Goal: Task Accomplishment & Management: Manage account settings

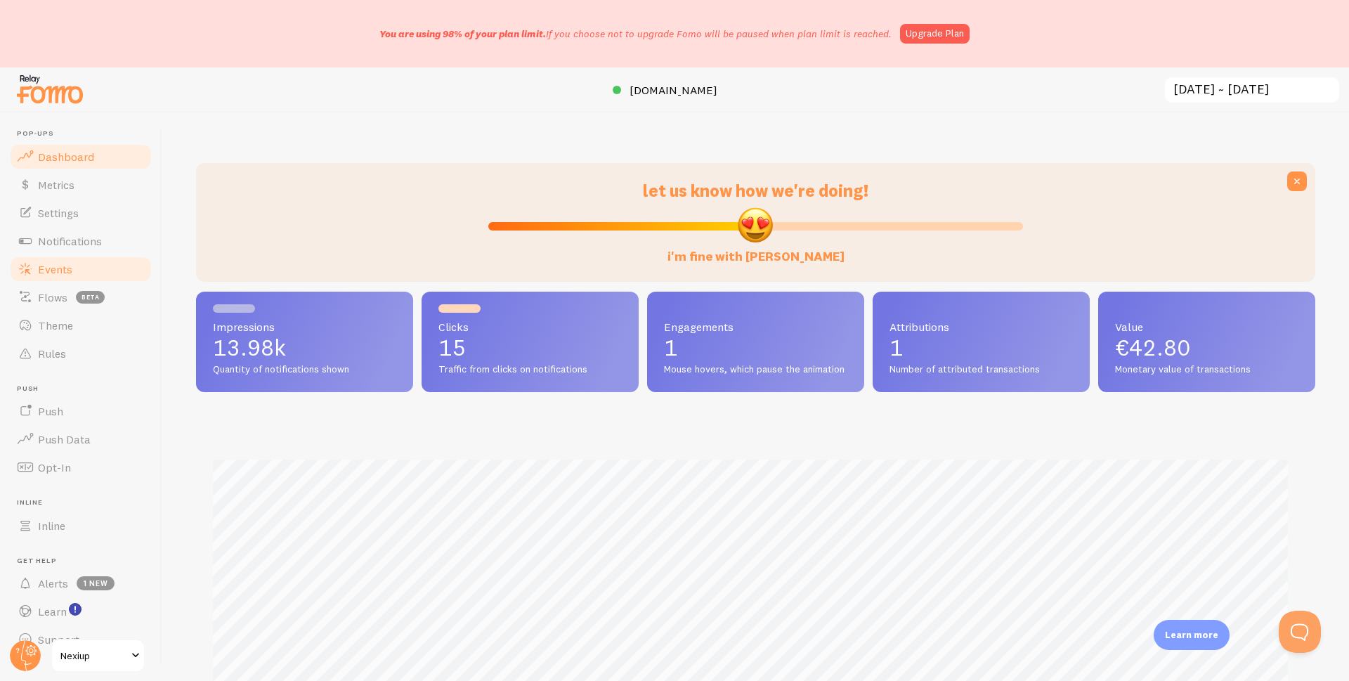
click at [59, 274] on span "Events" at bounding box center [55, 269] width 34 height 14
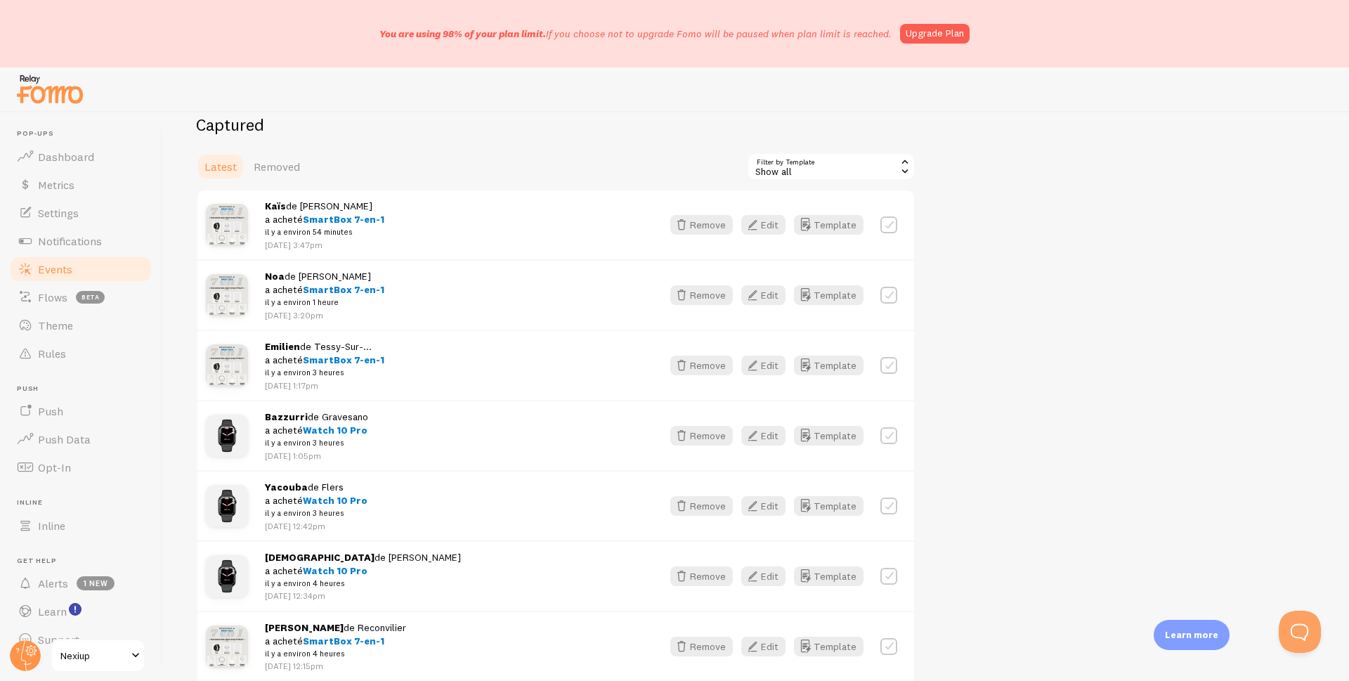
scroll to position [211, 0]
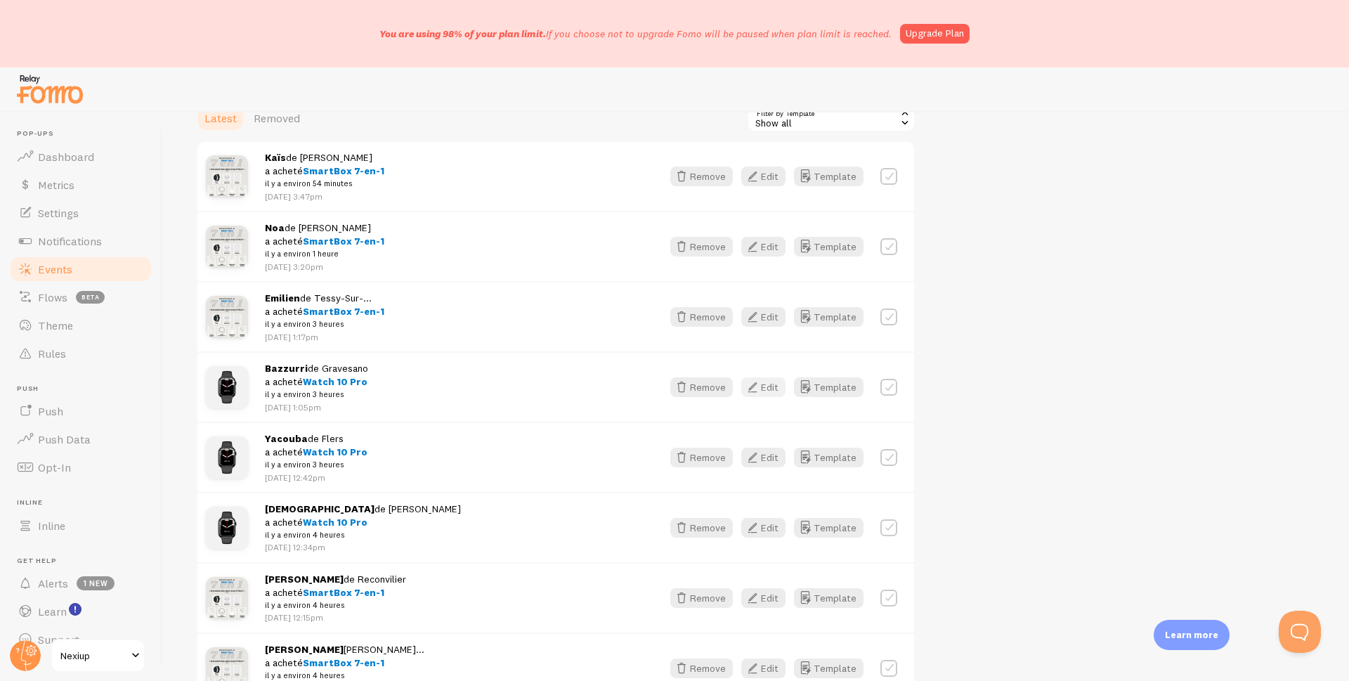
click at [767, 389] on button "Edit" at bounding box center [763, 387] width 44 height 20
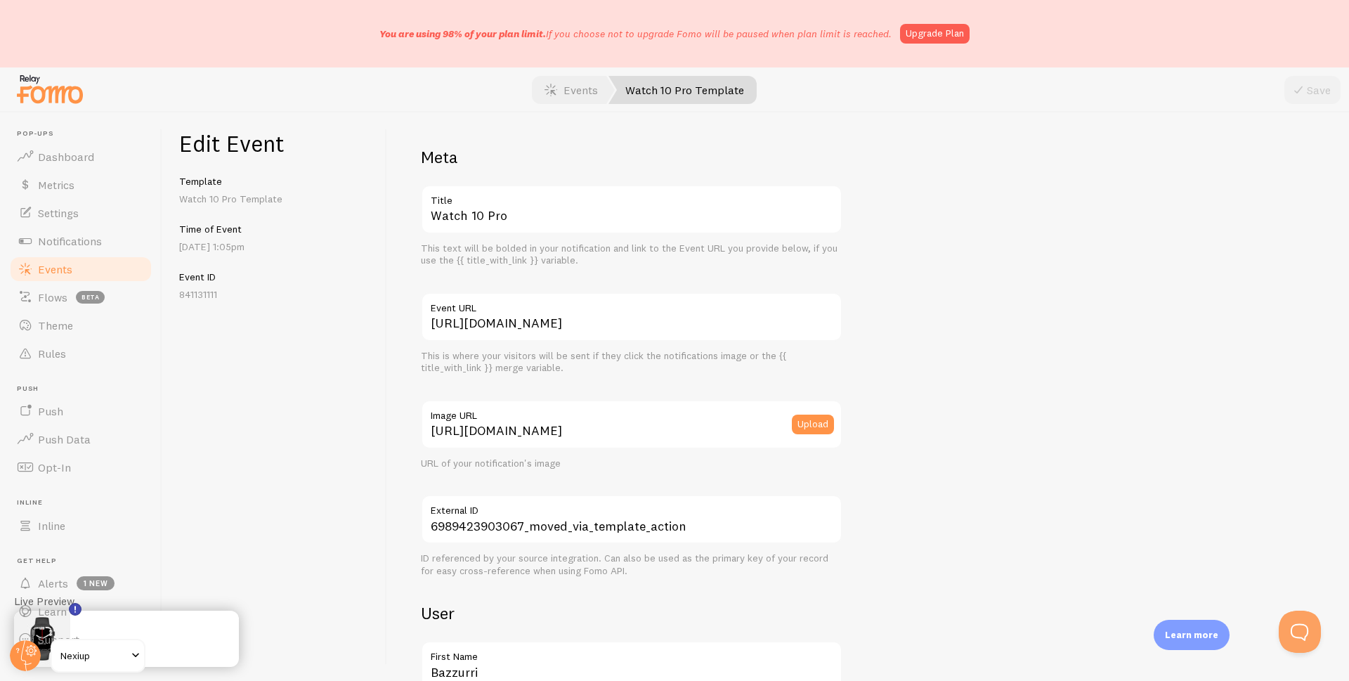
scroll to position [211, 0]
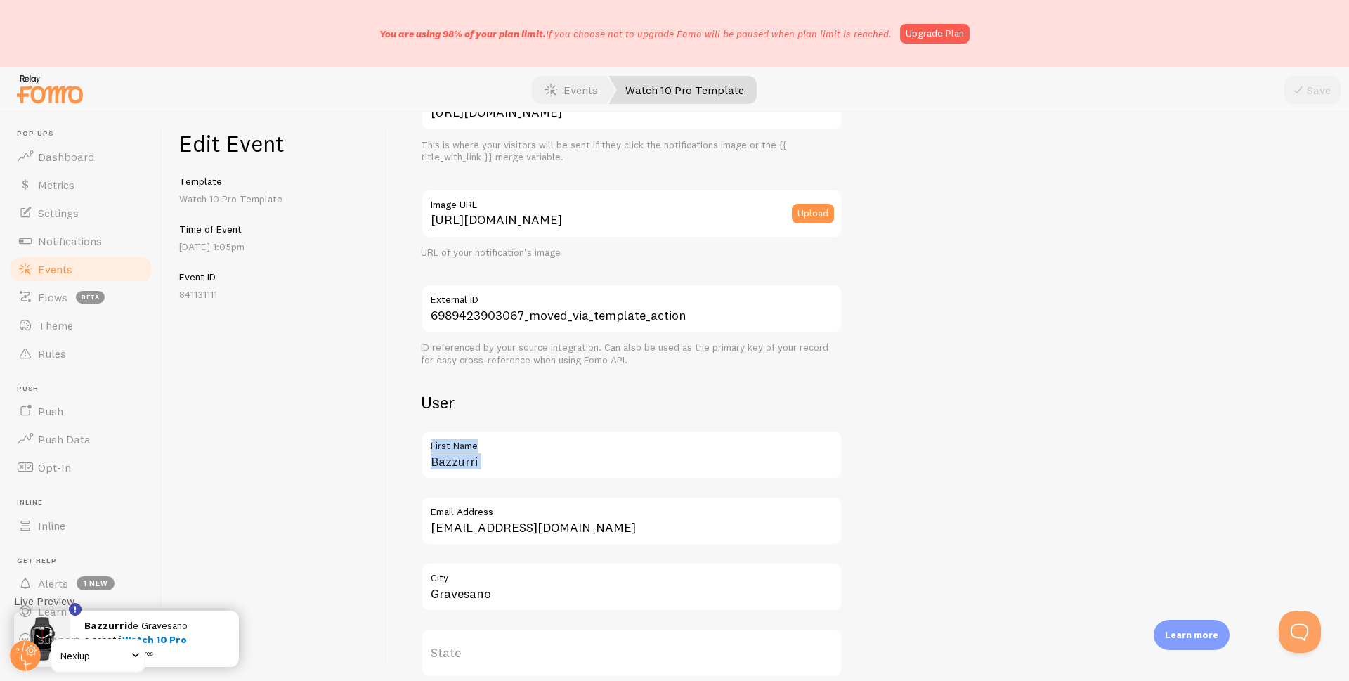
drag, startPoint x: 503, startPoint y: 453, endPoint x: 449, endPoint y: 467, distance: 55.9
click at [449, 467] on div "Bazzurri First Name" at bounding box center [632, 454] width 422 height 49
click at [521, 464] on input "Bazzurri" at bounding box center [632, 454] width 422 height 49
drag, startPoint x: 564, startPoint y: 461, endPoint x: 403, endPoint y: 470, distance: 161.2
click at [403, 470] on div "Meta Watch 10 Pro Title This text will be bolded in your notification and link …" at bounding box center [868, 396] width 962 height 568
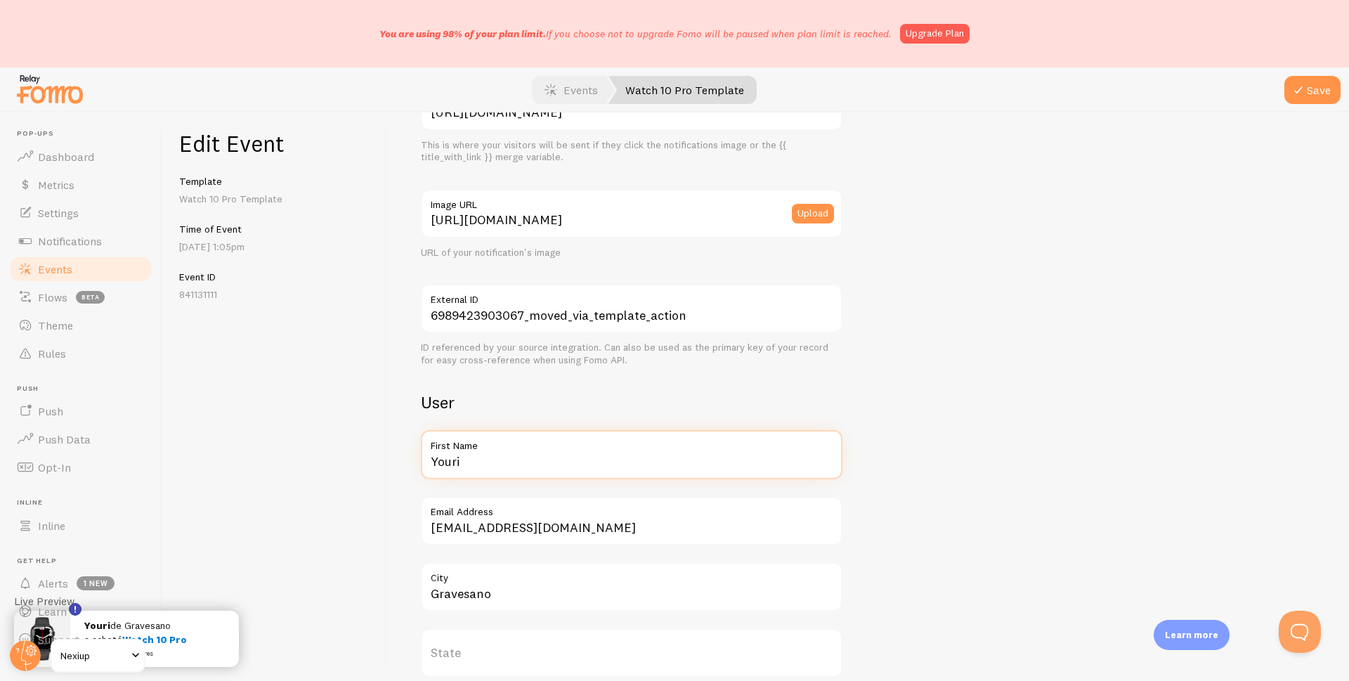
drag, startPoint x: 503, startPoint y: 465, endPoint x: 371, endPoint y: 469, distance: 132.2
click at [371, 469] on div "Edit Event Template Watch 10 Pro Template Time of Event Sep 7th @ 1:05pm Event …" at bounding box center [755, 396] width 1187 height 568
type input "youssef"
click at [1296, 97] on icon "submit" at bounding box center [1298, 90] width 17 height 17
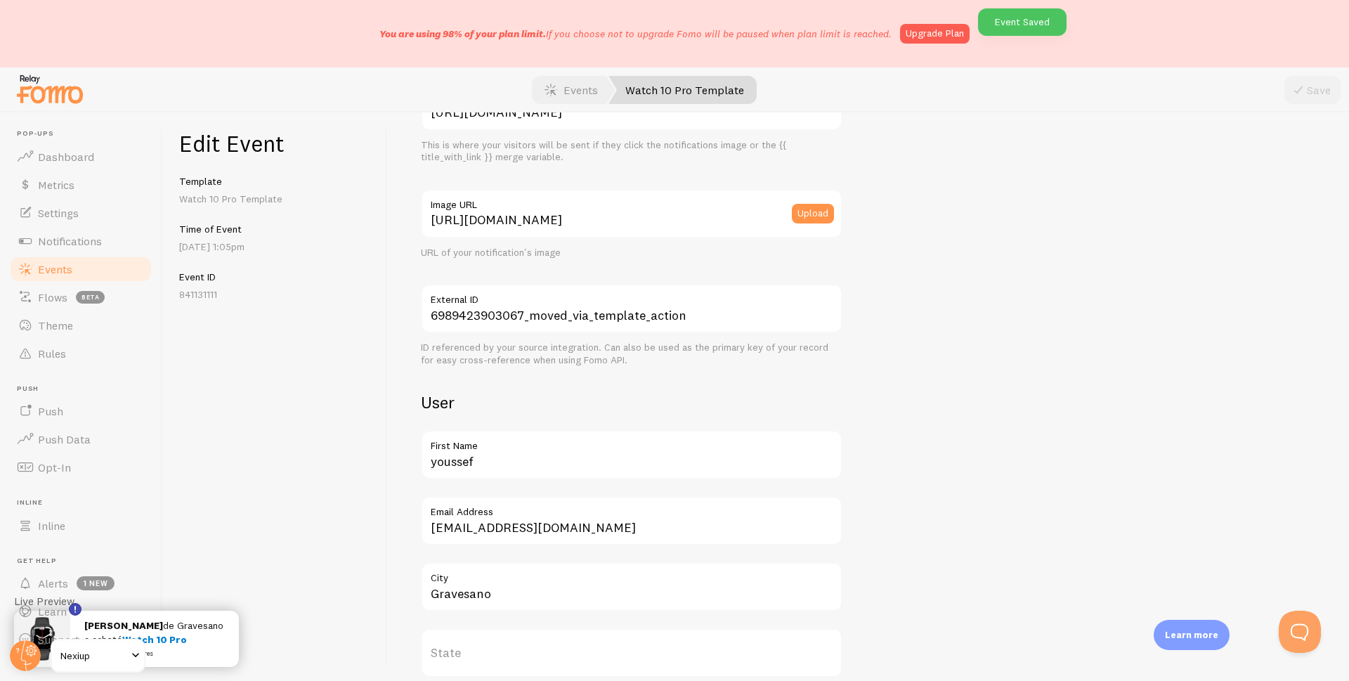
click at [60, 270] on span "Events" at bounding box center [55, 269] width 34 height 14
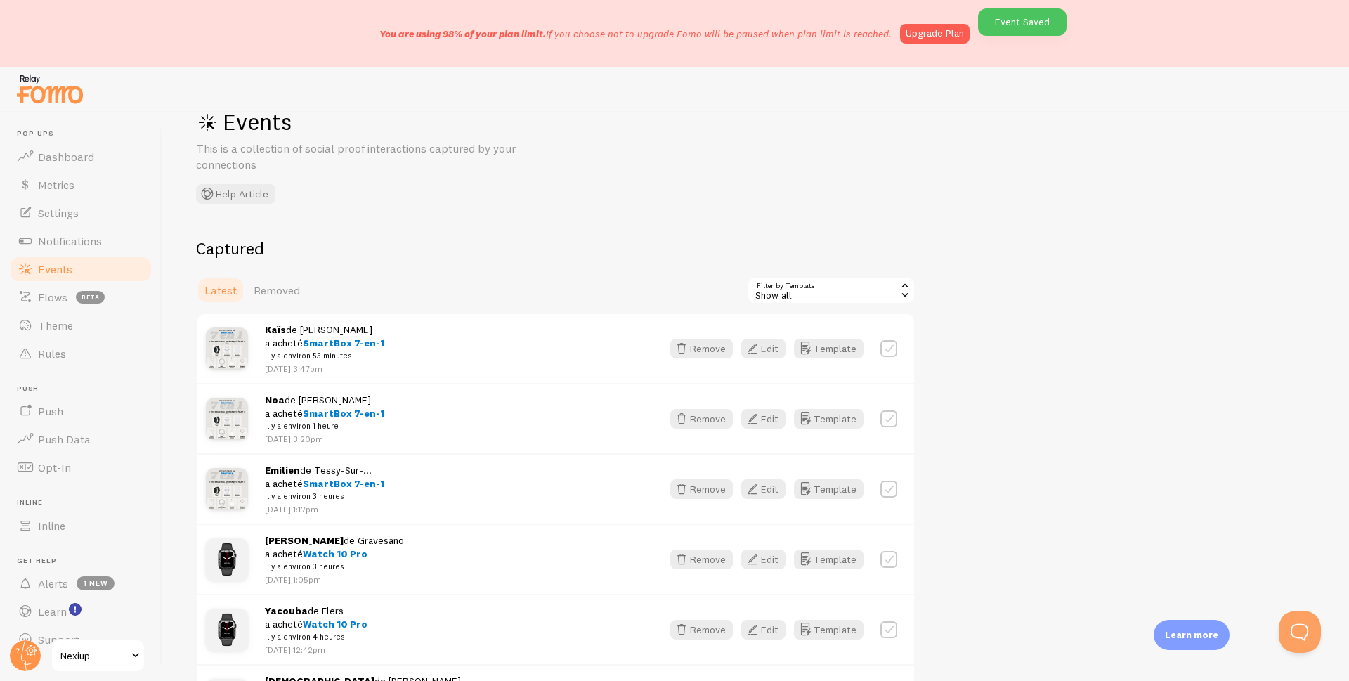
scroll to position [211, 0]
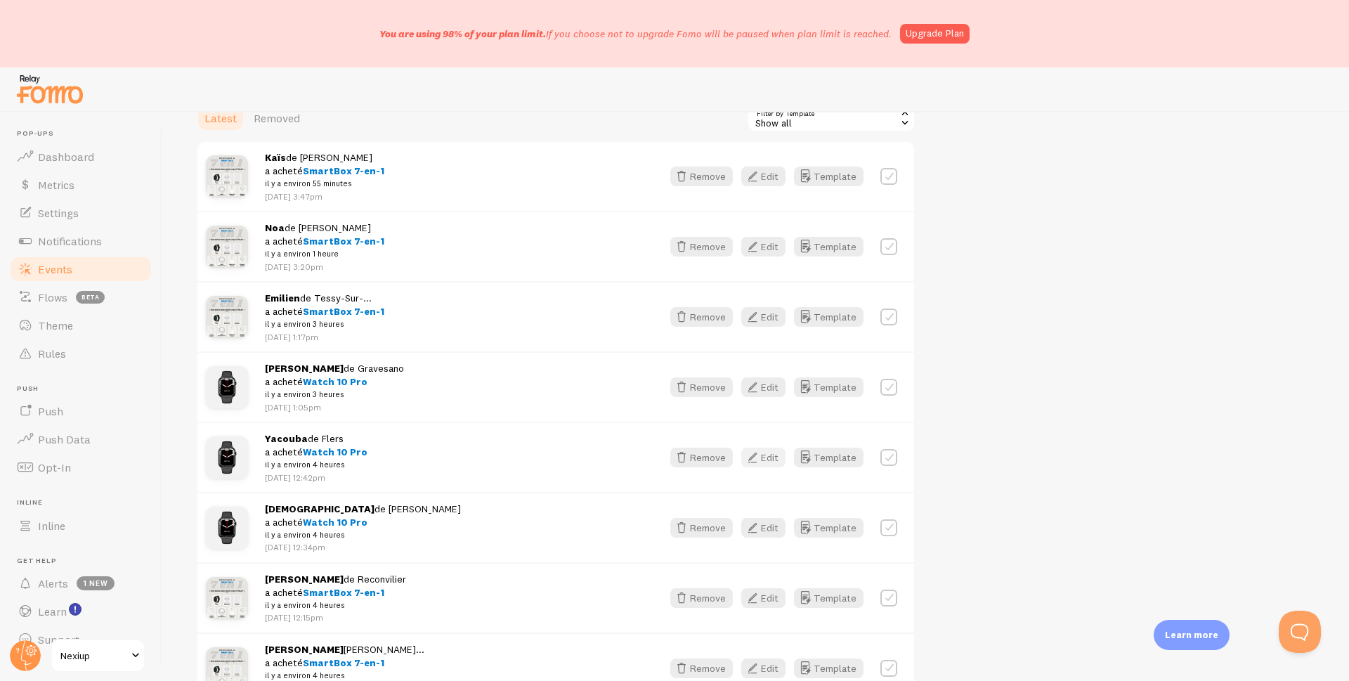
click at [772, 457] on button "Edit" at bounding box center [763, 458] width 44 height 20
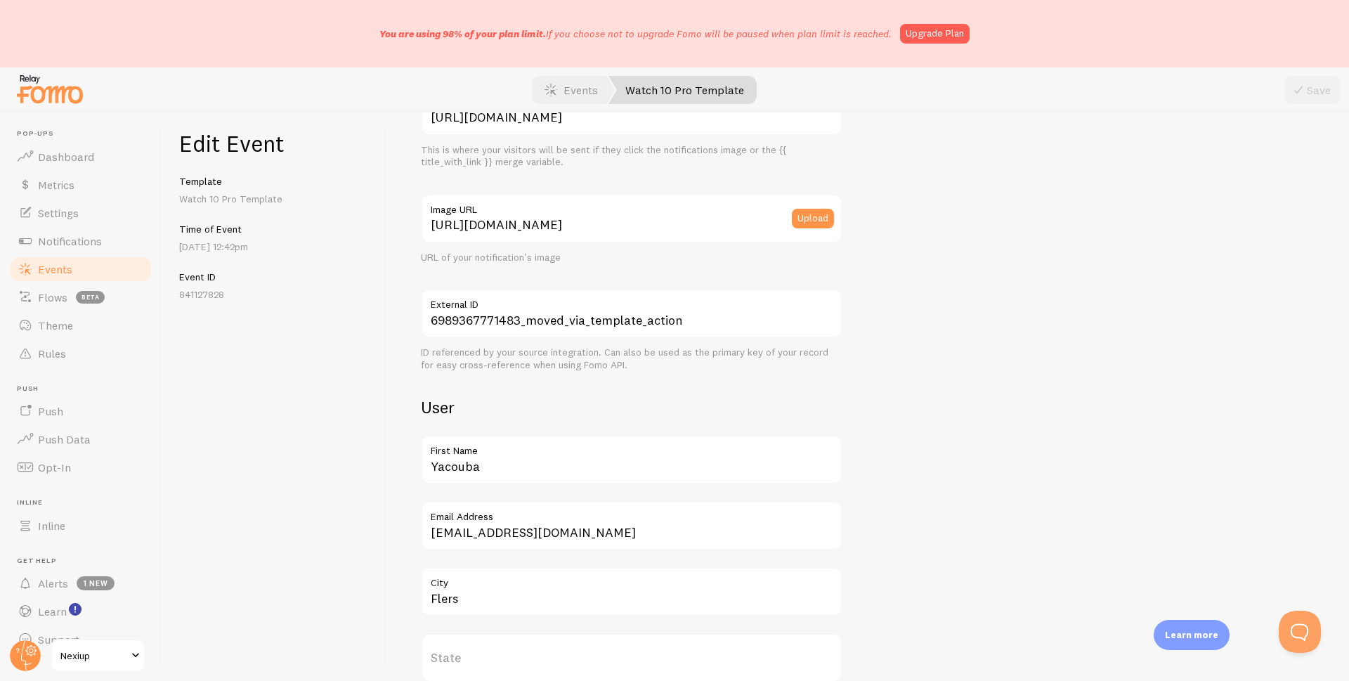
scroll to position [211, 0]
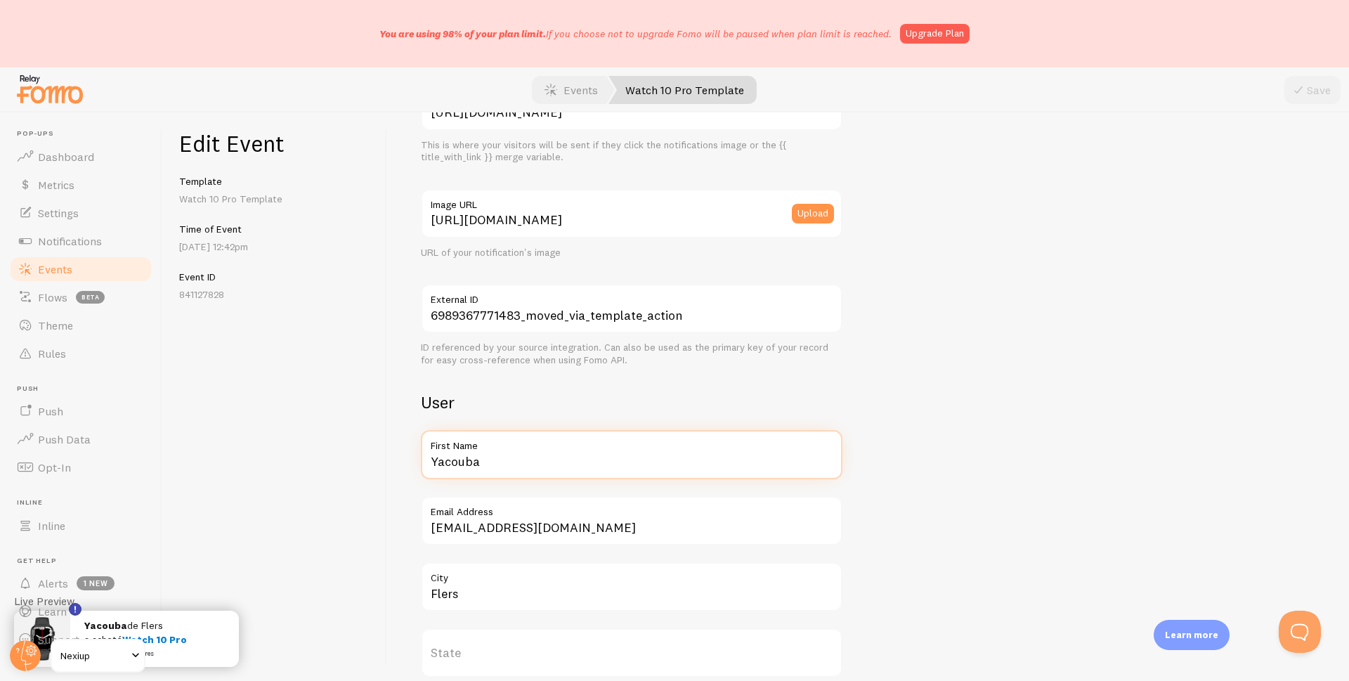
drag, startPoint x: 519, startPoint y: 463, endPoint x: 419, endPoint y: 469, distance: 100.7
click at [419, 469] on div "Meta Watch 10 Pro Title This text will be bolded in your notification and link …" at bounding box center [868, 396] width 962 height 568
type input "Yanis"
click at [1322, 92] on button "Save" at bounding box center [1313, 90] width 56 height 28
click at [931, 37] on link "Upgrade Plan" at bounding box center [935, 34] width 70 height 20
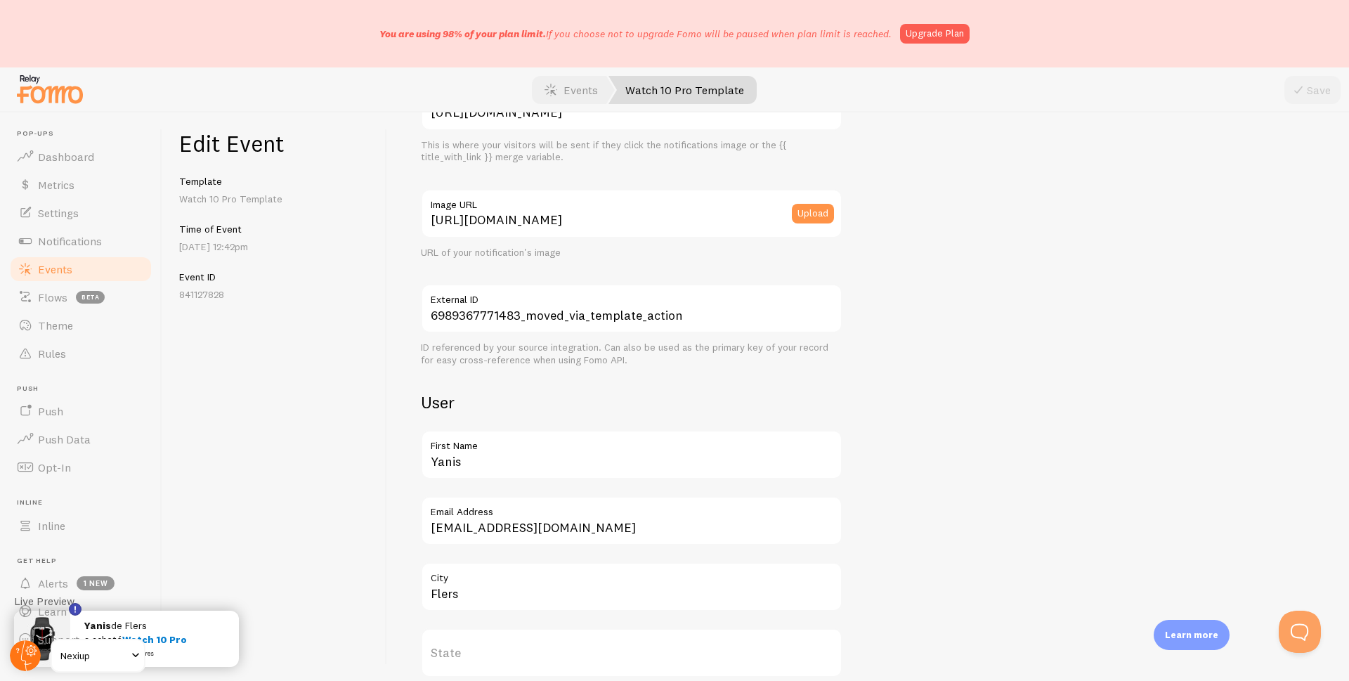
click at [18, 651] on icon at bounding box center [18, 650] width 1 height 5
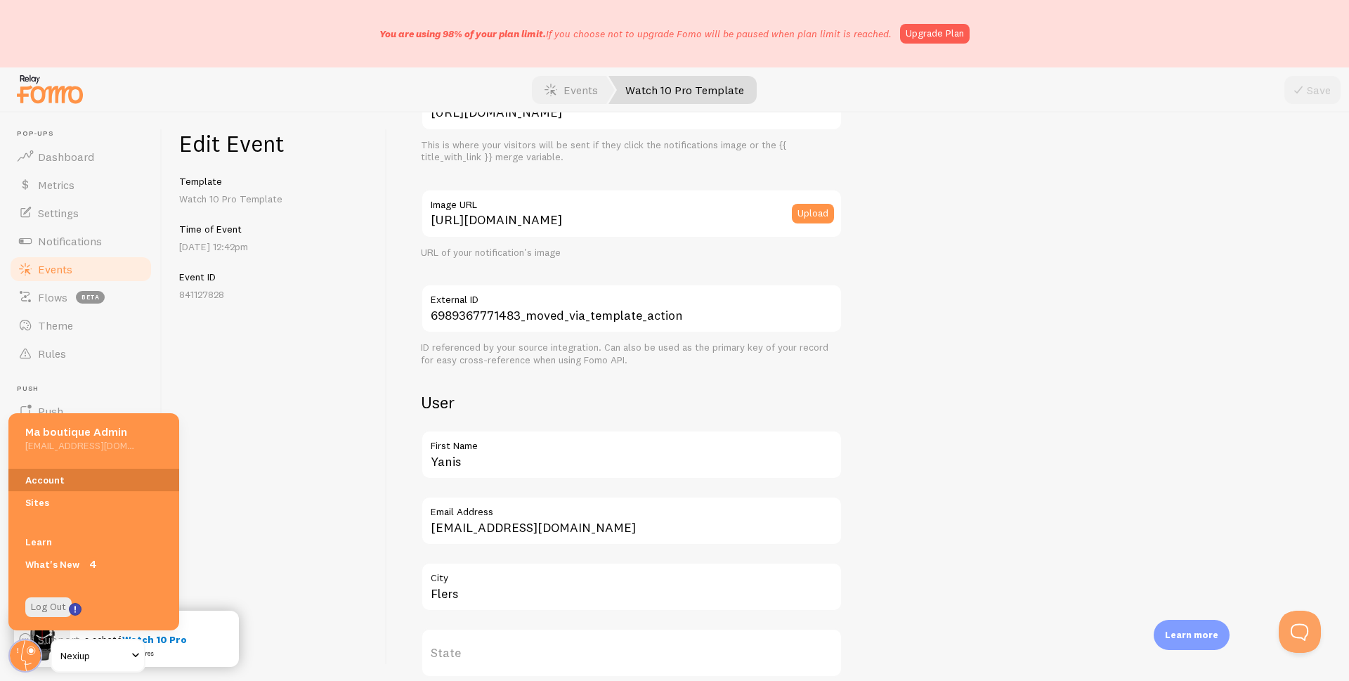
click at [41, 476] on link "Account" at bounding box center [93, 480] width 171 height 22
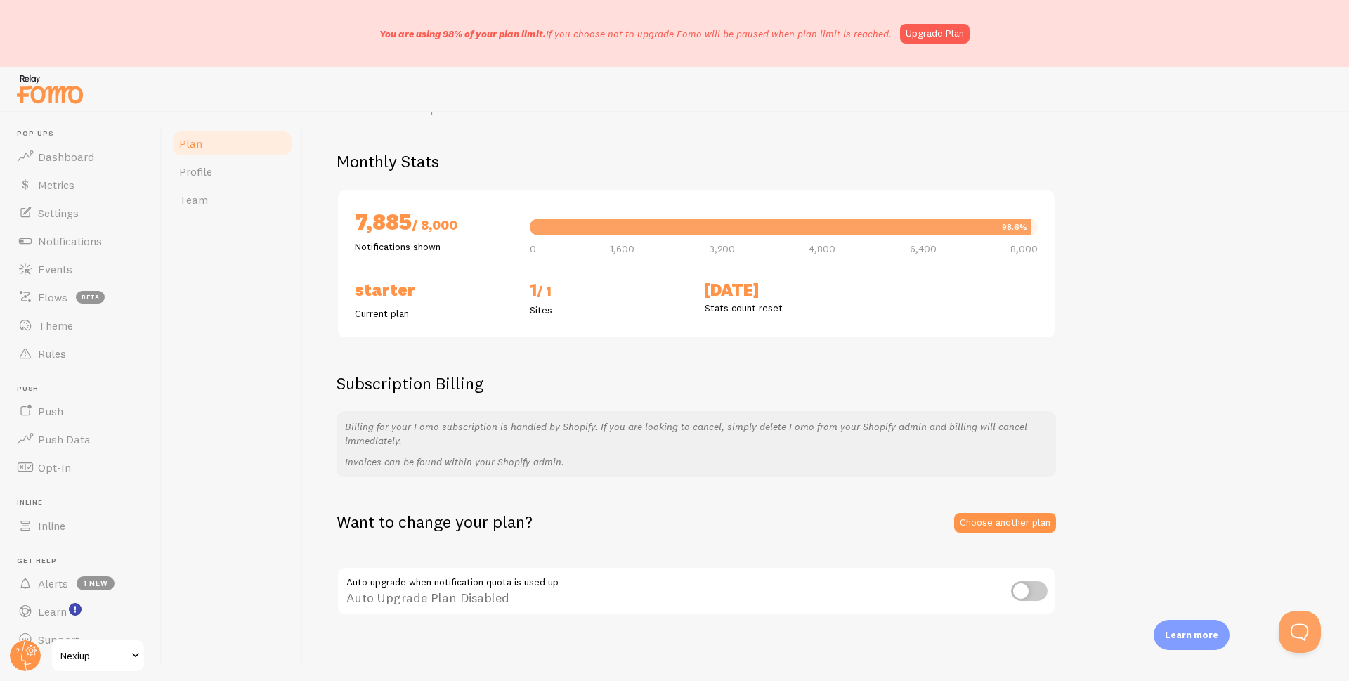
scroll to position [82, 0]
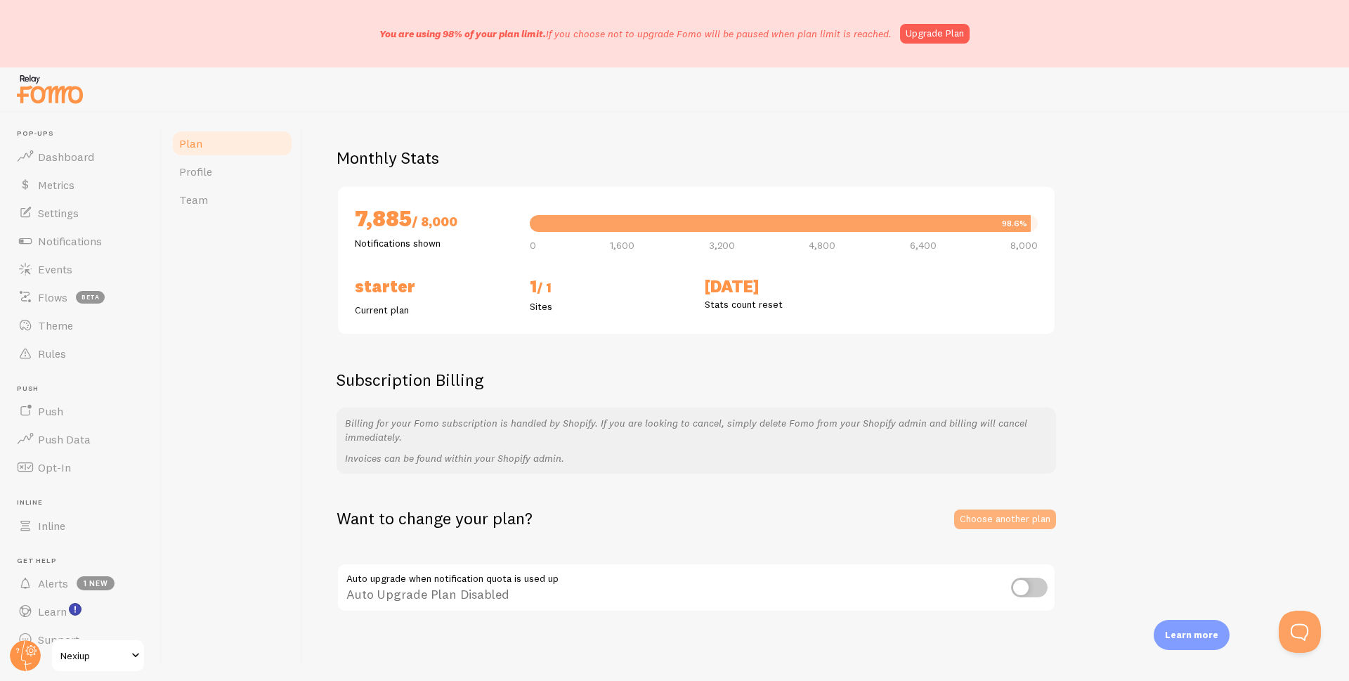
click at [979, 516] on link "Choose another plan" at bounding box center [1005, 519] width 102 height 20
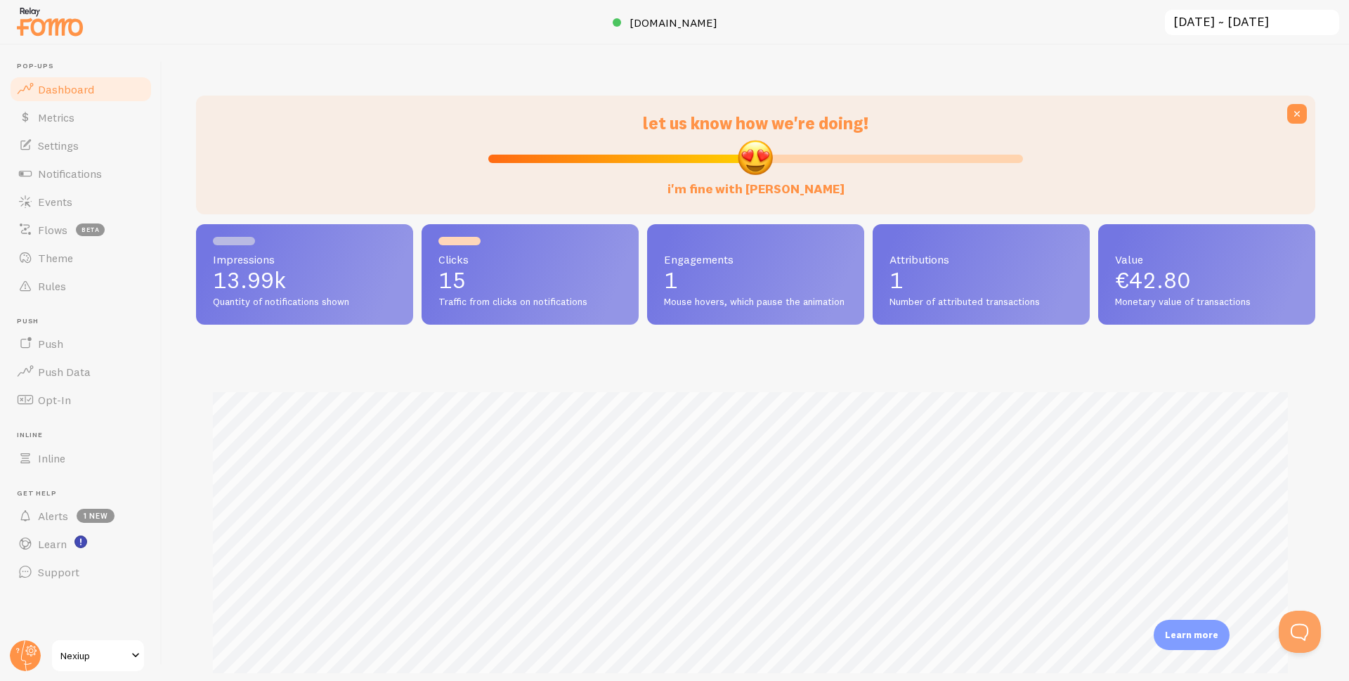
scroll to position [369, 1109]
click at [22, 656] on icon at bounding box center [26, 655] width 11 height 31
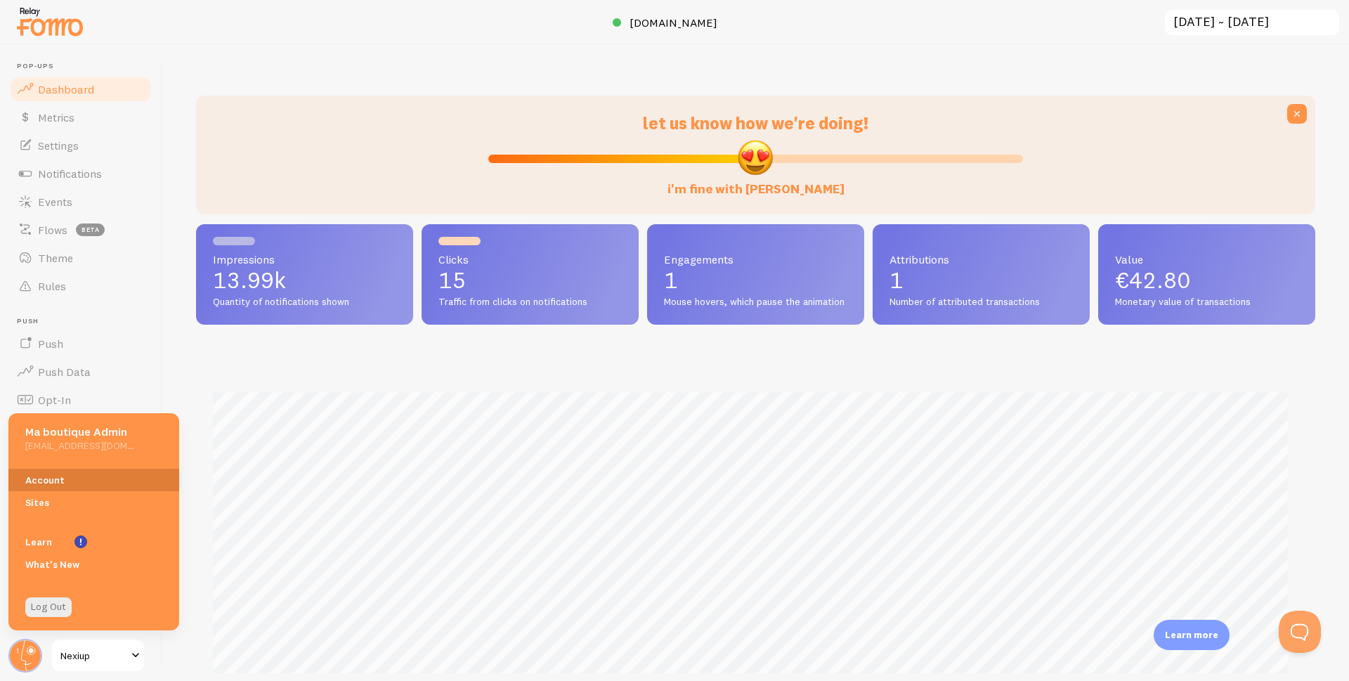
click at [35, 474] on link "Account" at bounding box center [93, 480] width 171 height 22
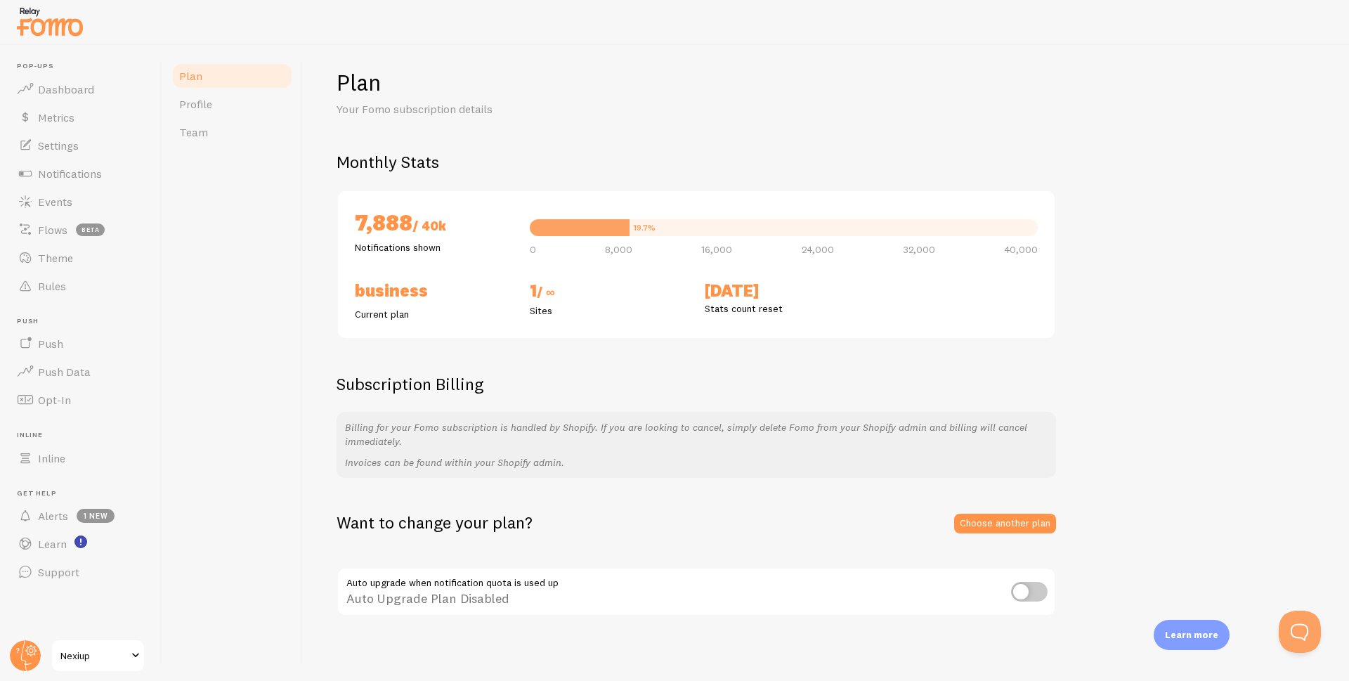
scroll to position [15, 0]
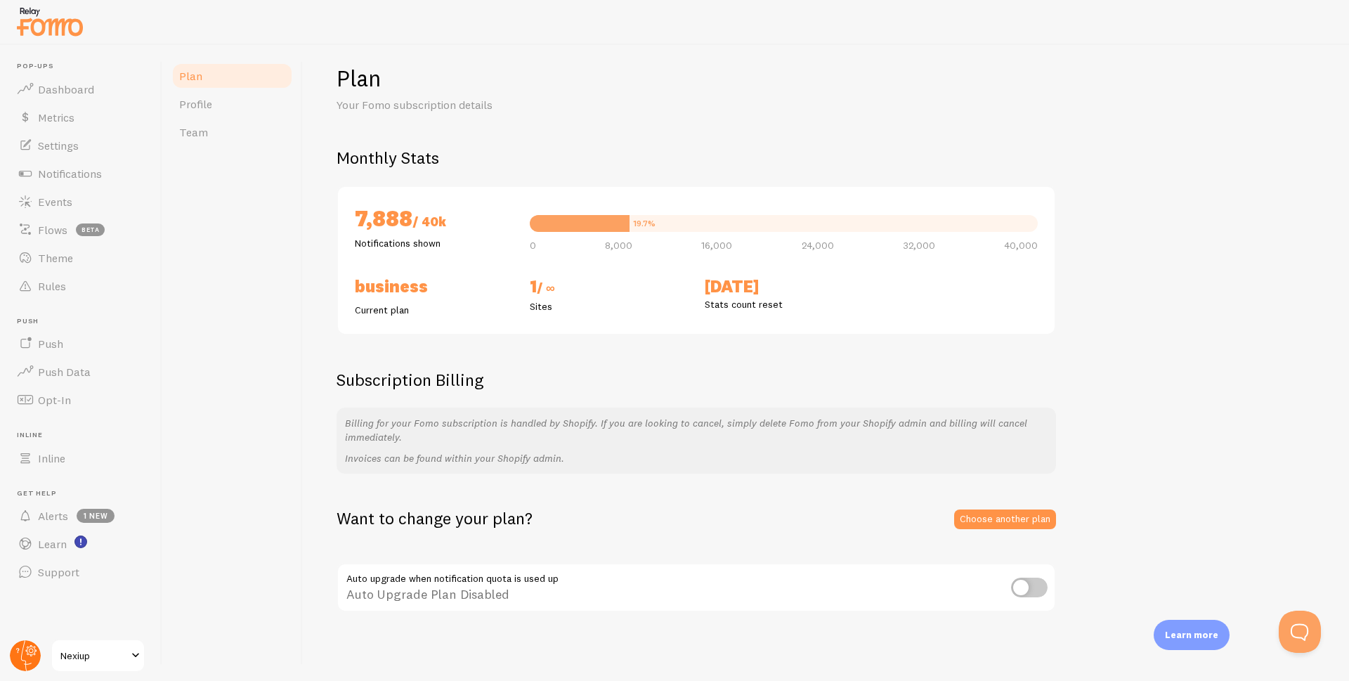
click at [24, 659] on circle at bounding box center [25, 655] width 31 height 31
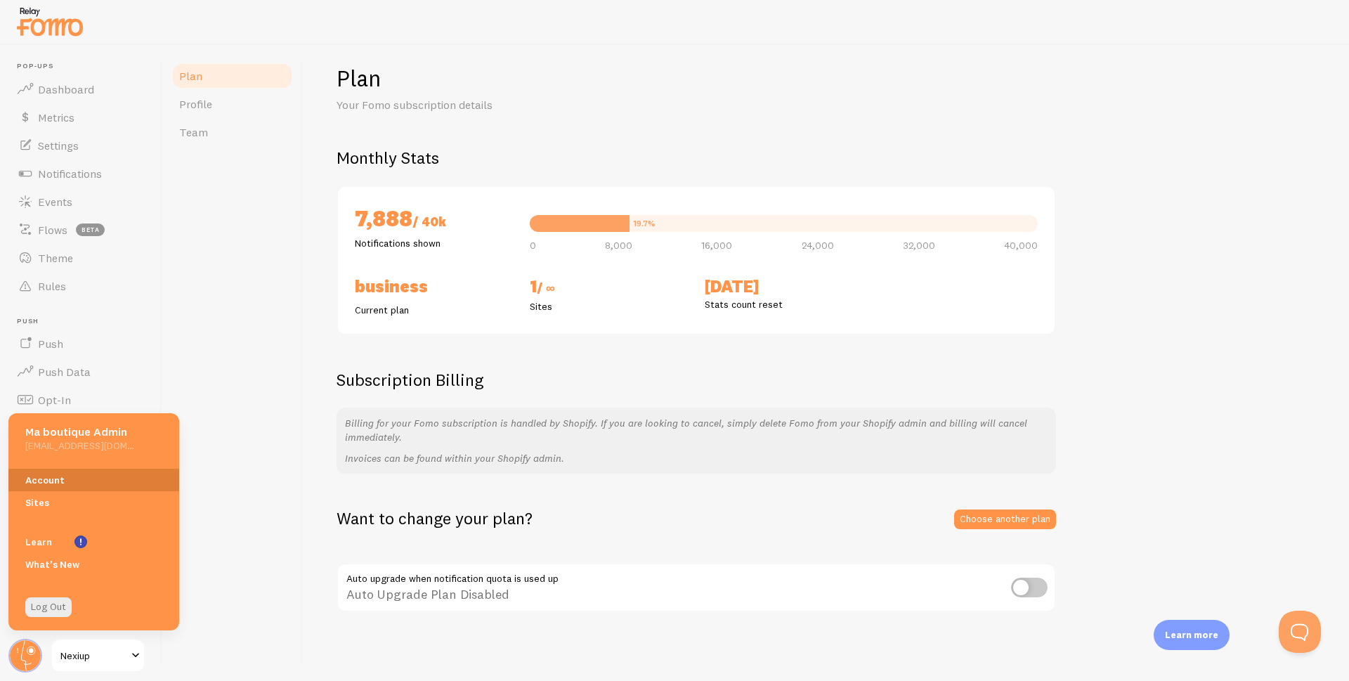
click at [49, 478] on link "Account" at bounding box center [93, 480] width 171 height 22
click at [596, 379] on h2 "Subscription Billing" at bounding box center [697, 380] width 720 height 22
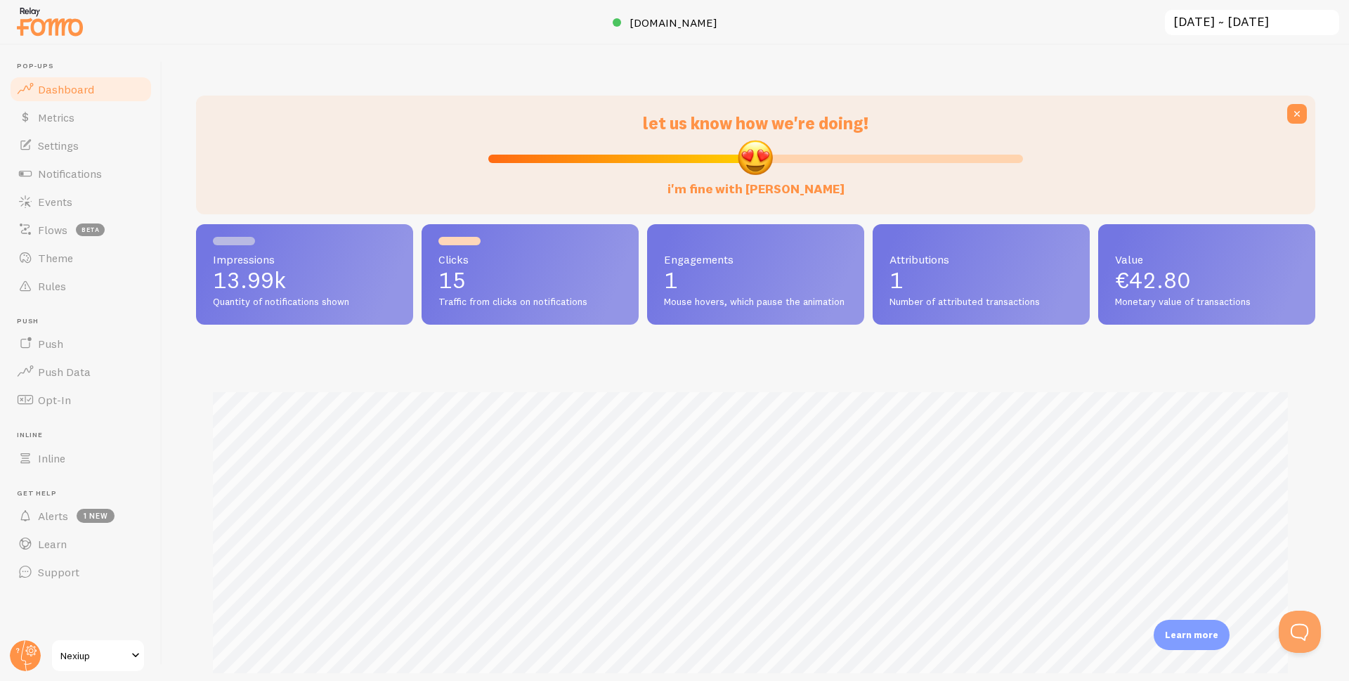
scroll to position [702348, 701608]
click at [65, 207] on span "Events" at bounding box center [55, 202] width 34 height 14
